Goal: Obtain resource: Download file/media

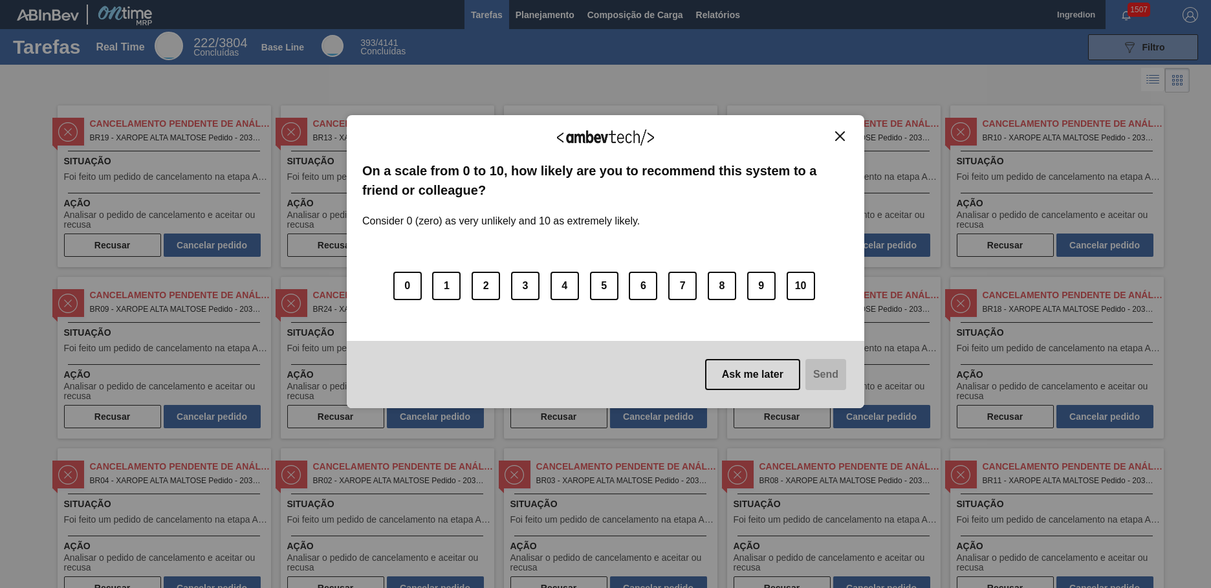
click at [840, 136] on img "Close" at bounding box center [840, 136] width 10 height 10
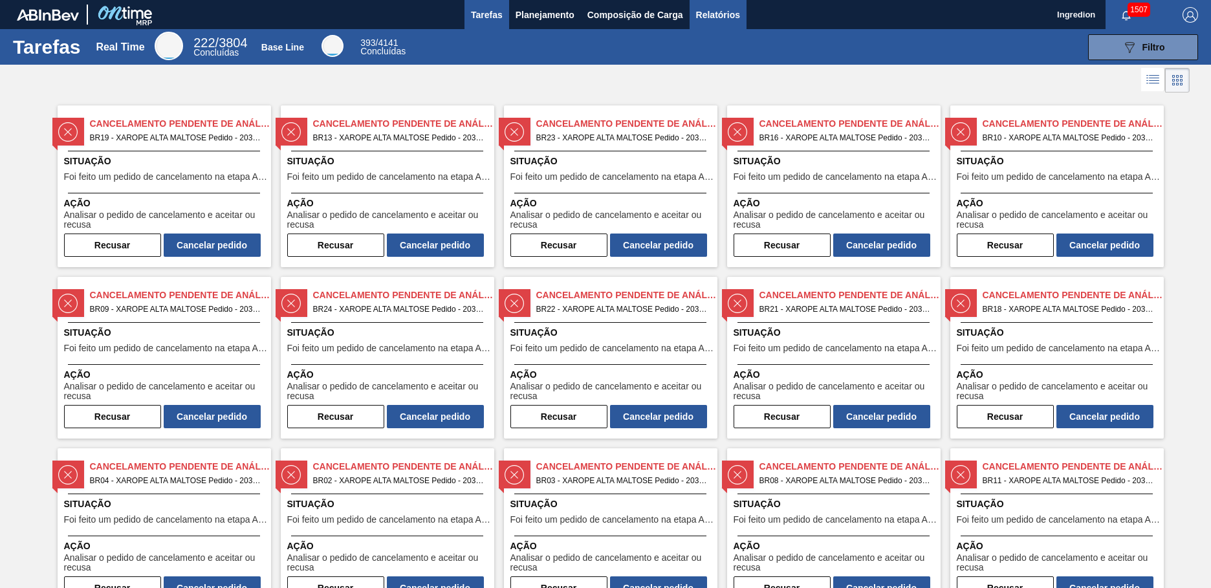
click at [717, 14] on span "Relatórios" at bounding box center [718, 15] width 44 height 16
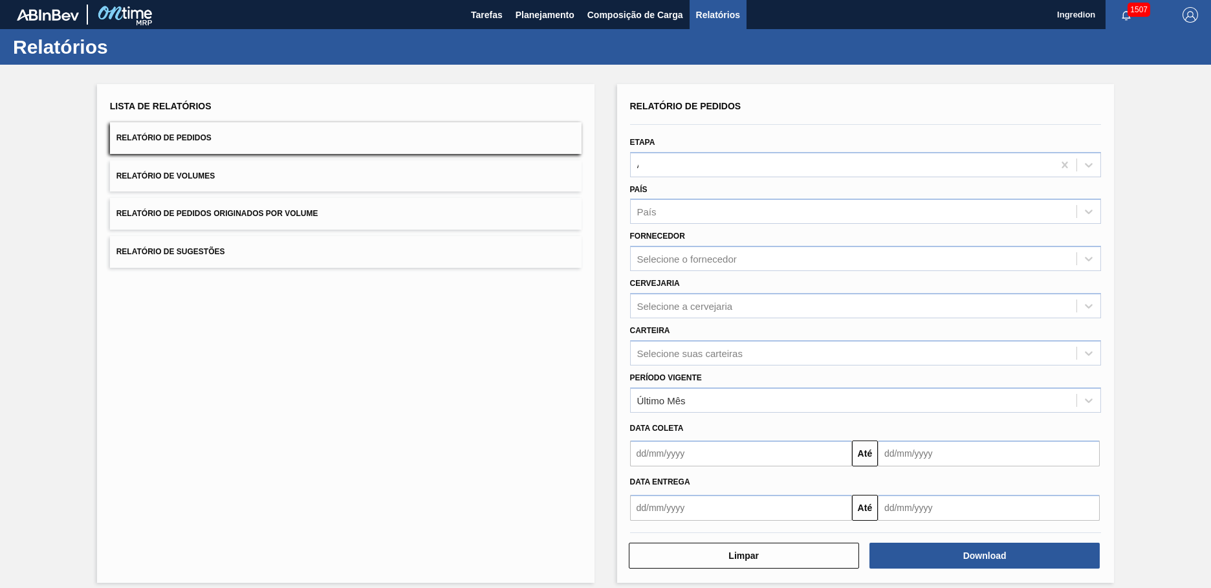
type input "Aguardando Faturamento"
type input "Xarope"
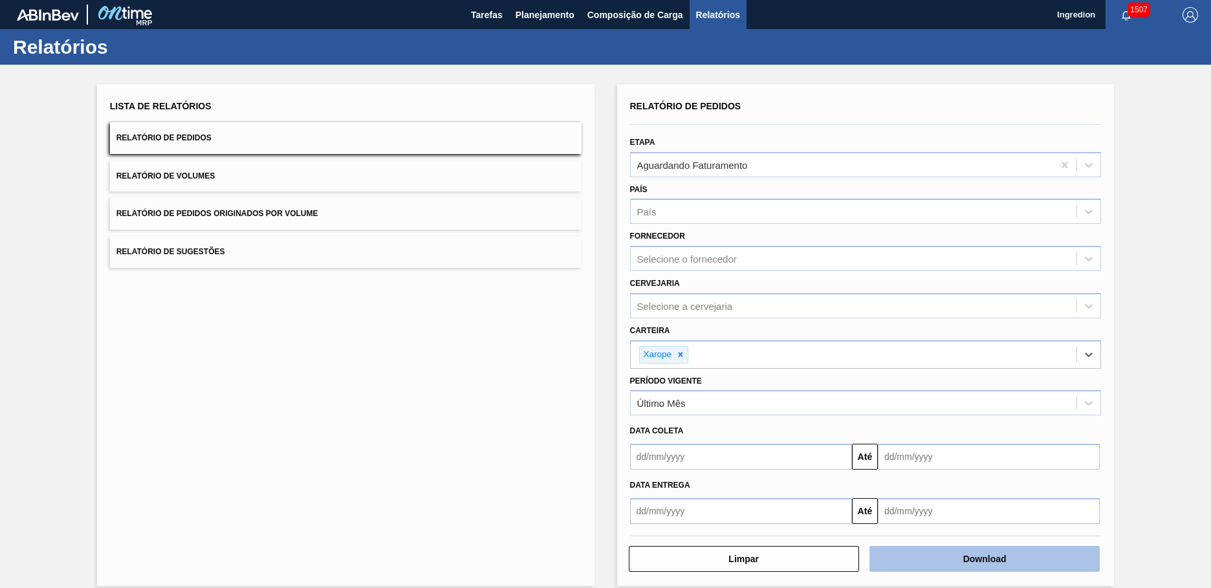
click at [983, 559] on button "Download" at bounding box center [985, 559] width 230 height 26
